Goal: Transaction & Acquisition: Purchase product/service

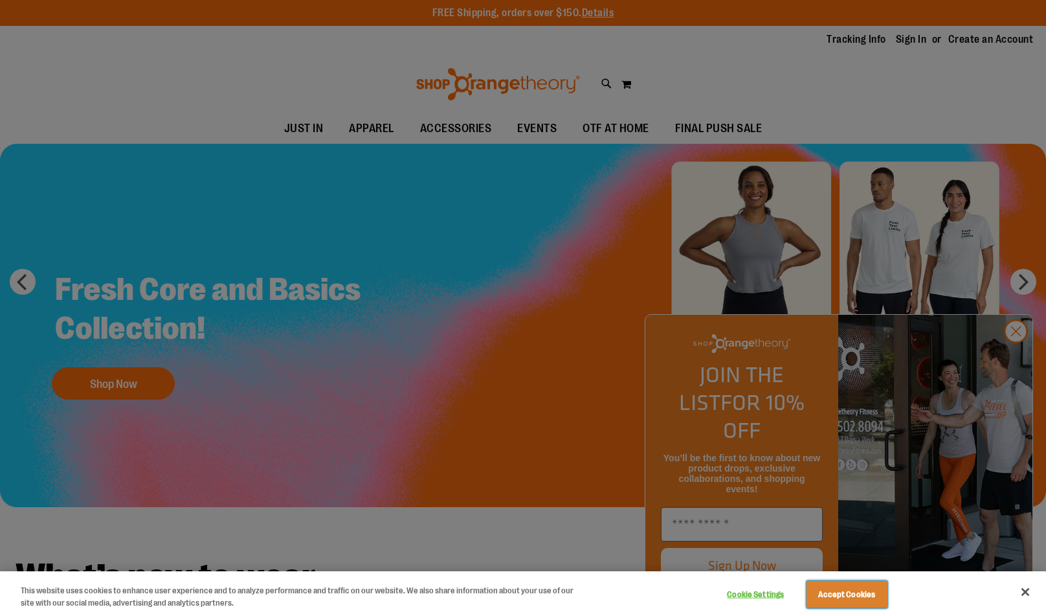
click at [858, 592] on button "Accept Cookies" at bounding box center [846, 594] width 81 height 27
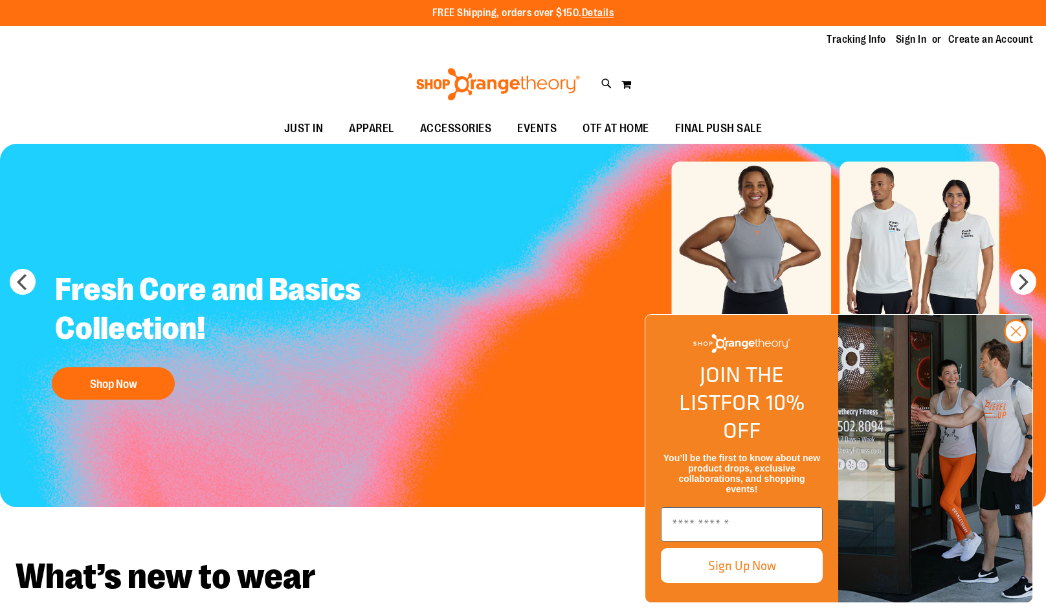
drag, startPoint x: 1015, startPoint y: 357, endPoint x: 748, endPoint y: 298, distance: 272.9
click at [1012, 342] on circle "Close dialog" at bounding box center [1015, 330] width 21 height 21
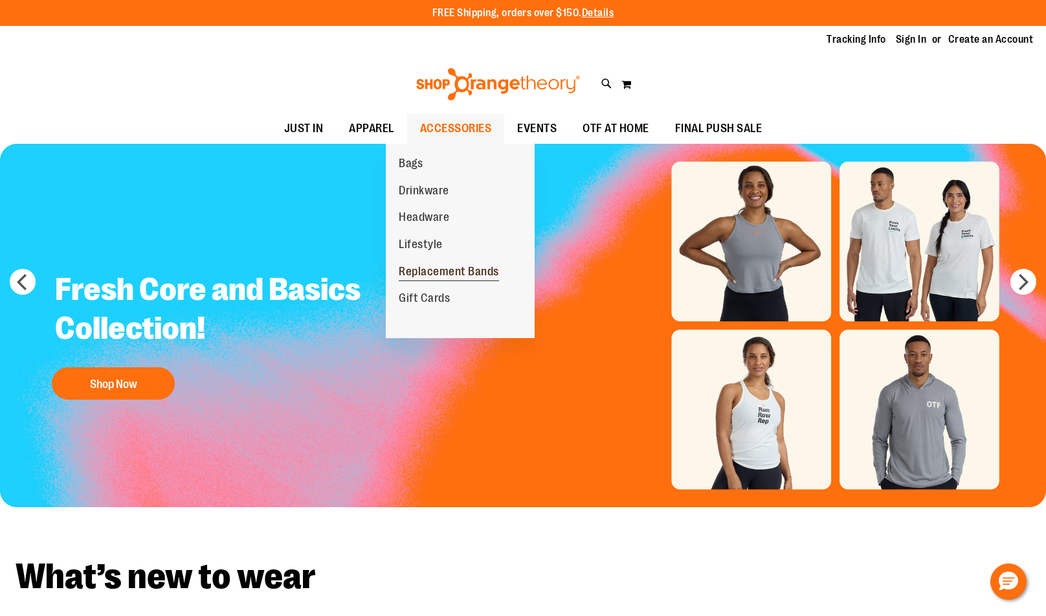
click at [437, 271] on span "Replacement Bands" at bounding box center [449, 273] width 100 height 16
